Goal: Information Seeking & Learning: Find contact information

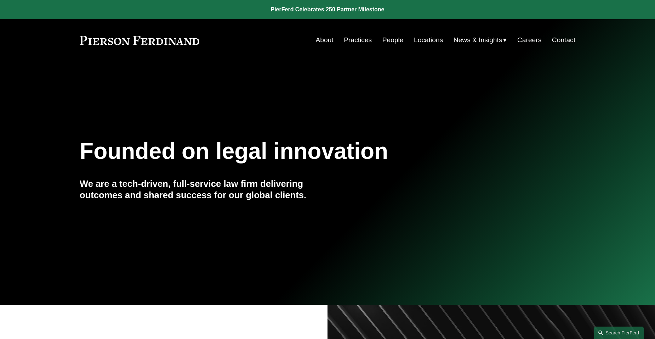
click at [394, 40] on link "People" at bounding box center [393, 39] width 21 height 13
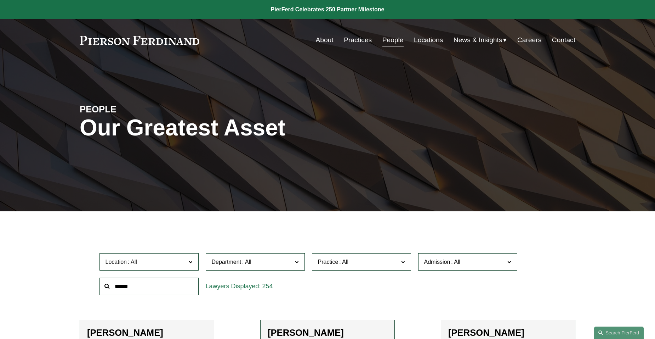
click at [113, 286] on input "text" at bounding box center [149, 285] width 99 height 17
type input "******"
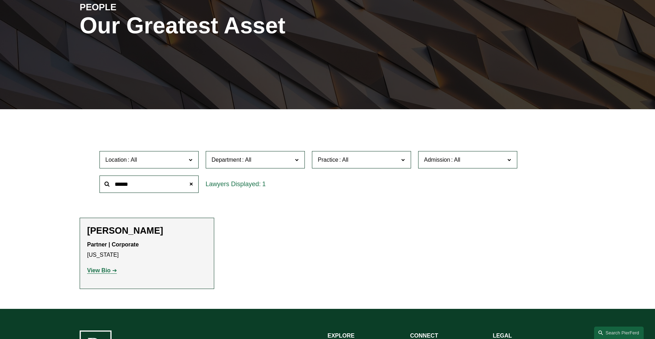
scroll to position [106, 0]
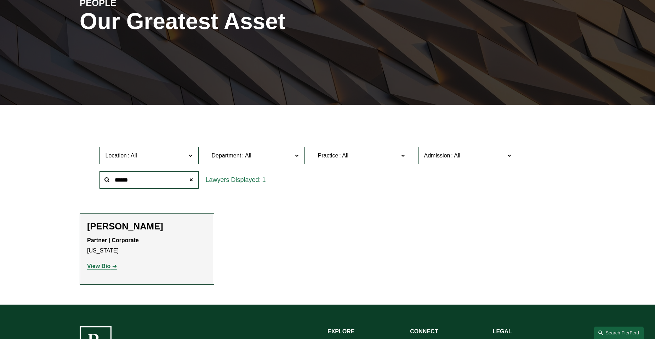
click at [100, 271] on p "View Bio" at bounding box center [147, 266] width 120 height 10
click at [101, 265] on strong "View Bio" at bounding box center [98, 266] width 23 height 6
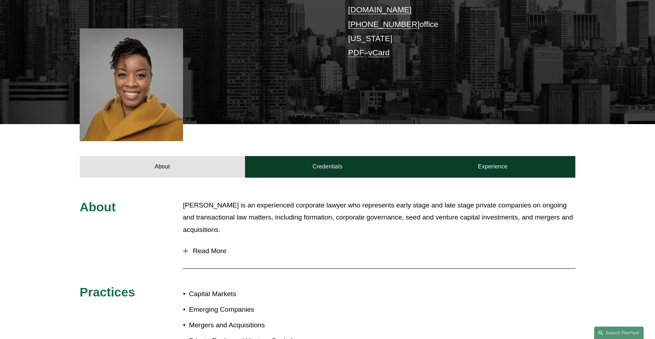
scroll to position [177, 0]
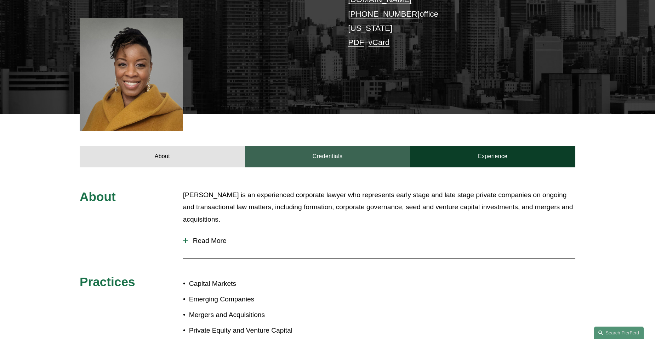
click at [292, 152] on link "Credentials" at bounding box center [327, 156] width 165 height 21
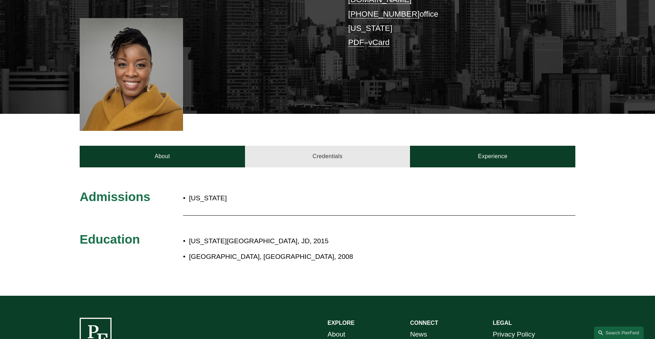
click at [292, 153] on link "Credentials" at bounding box center [327, 156] width 165 height 21
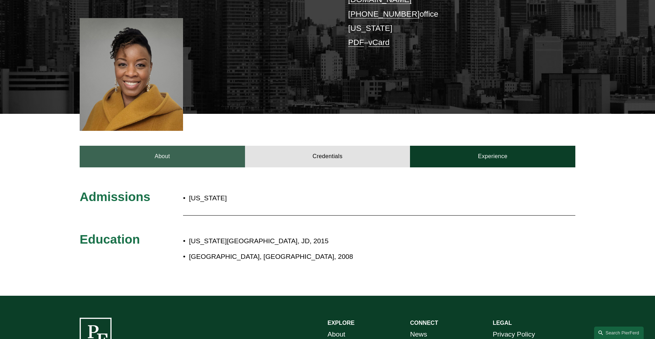
click at [224, 151] on link "About" at bounding box center [162, 156] width 165 height 21
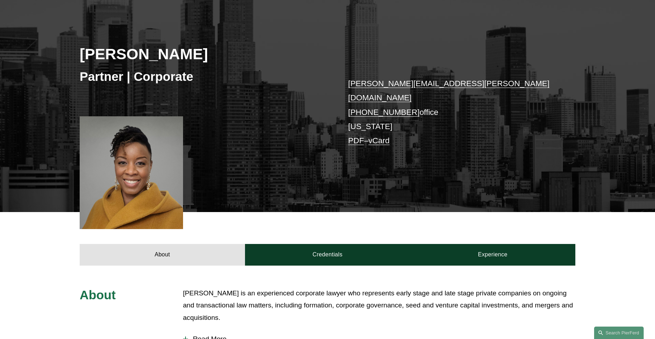
scroll to position [0, 0]
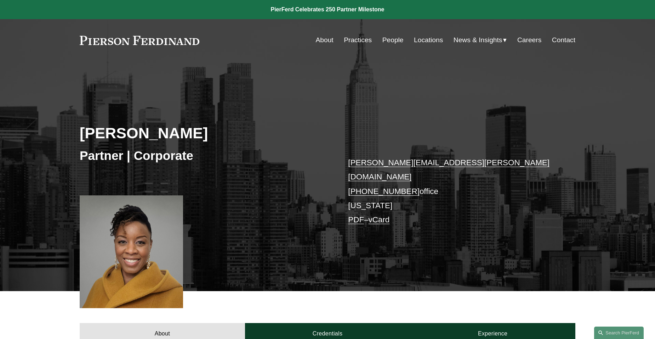
click at [394, 42] on link "People" at bounding box center [393, 39] width 21 height 13
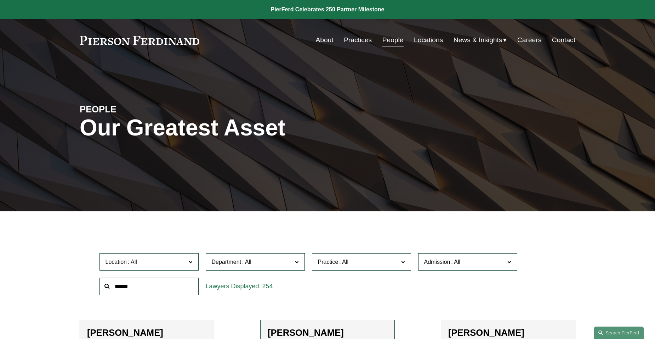
click at [140, 282] on input "text" at bounding box center [149, 285] width 99 height 17
type input "*********"
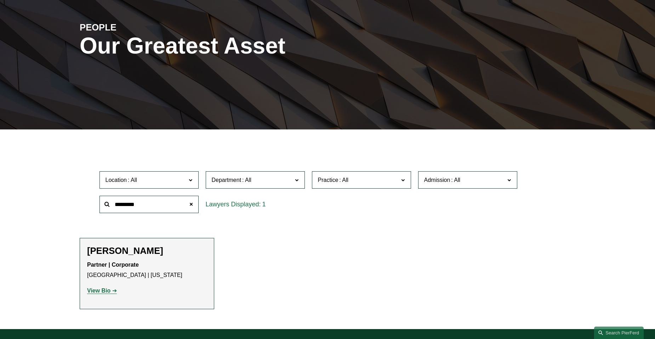
scroll to position [106, 0]
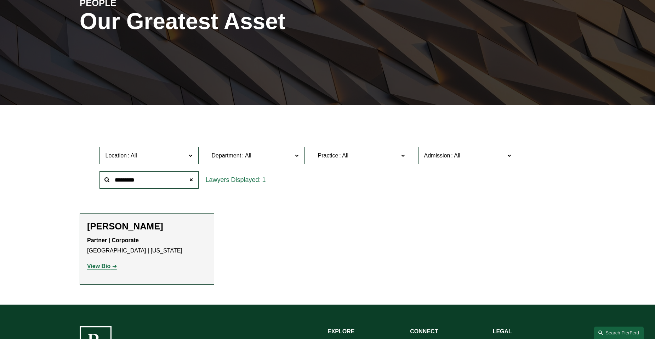
click at [100, 267] on strong "View Bio" at bounding box center [98, 266] width 23 height 6
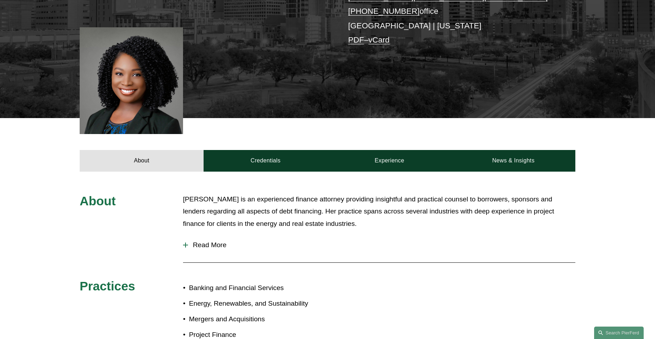
scroll to position [177, 0]
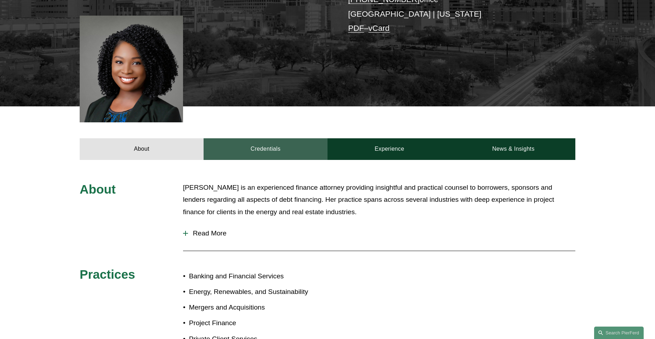
click at [270, 147] on link "Credentials" at bounding box center [266, 148] width 124 height 21
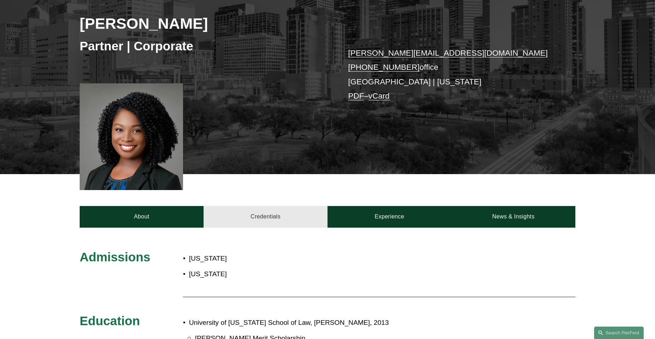
scroll to position [106, 0]
